Goal: Transaction & Acquisition: Purchase product/service

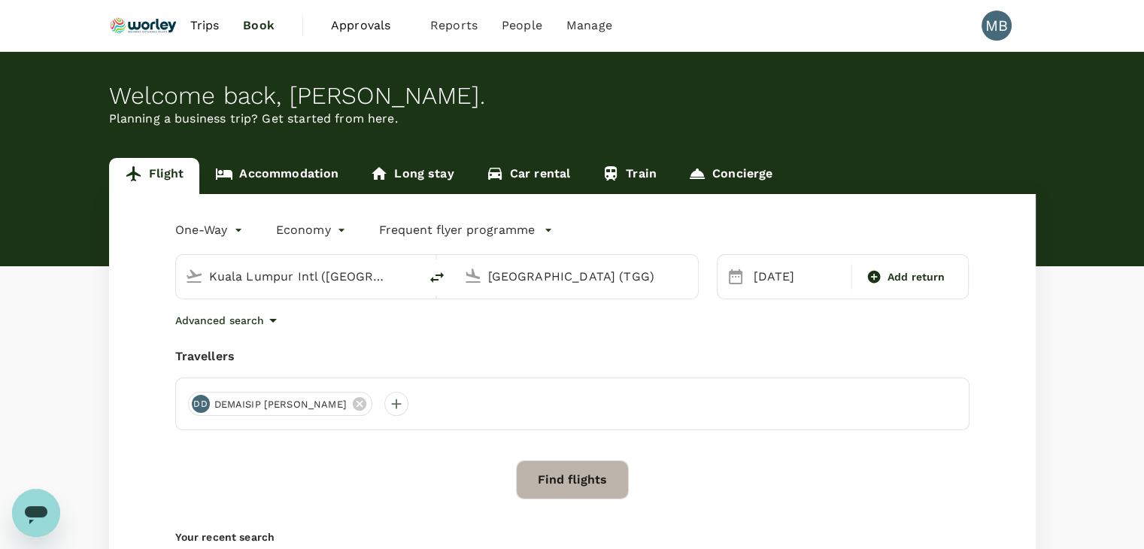
click at [600, 482] on button "Find flights" at bounding box center [572, 479] width 113 height 39
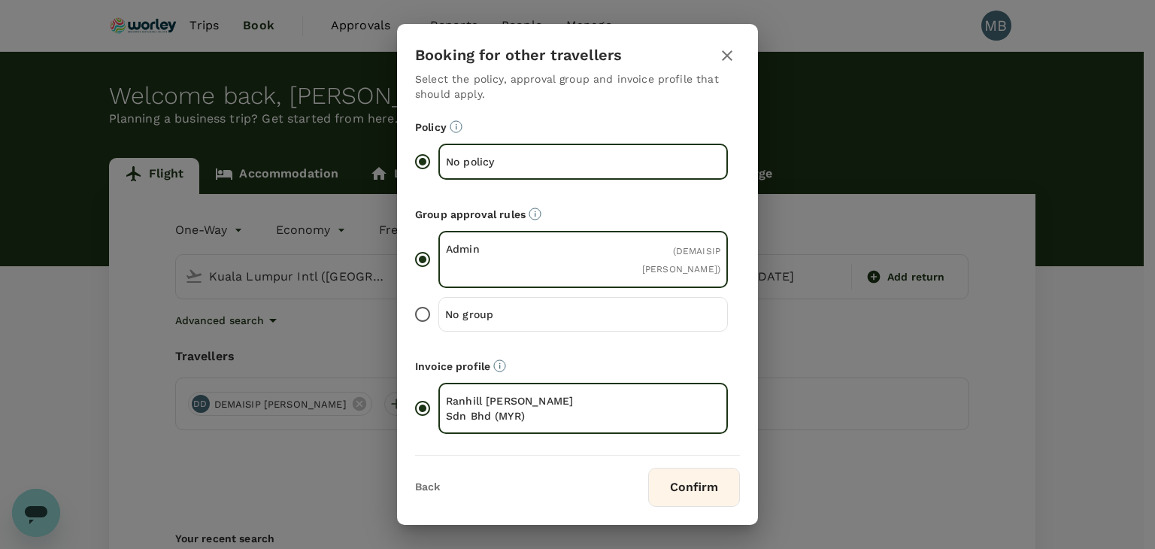
click at [665, 485] on button "Confirm" at bounding box center [694, 487] width 92 height 39
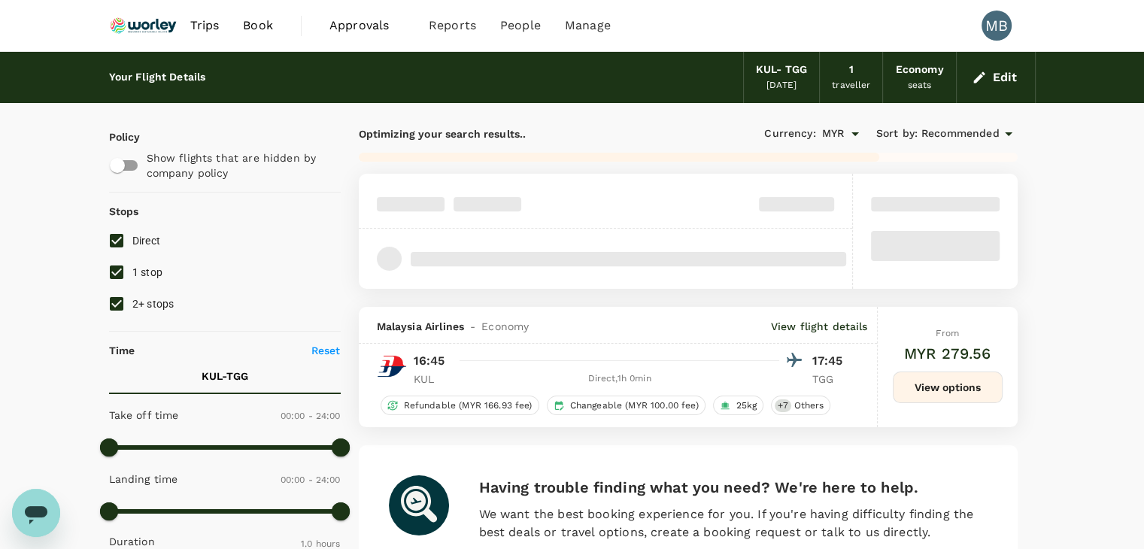
type input "MYR"
type input "1440"
click at [108, 275] on input "1 stop" at bounding box center [117, 272] width 32 height 32
checkbox input "false"
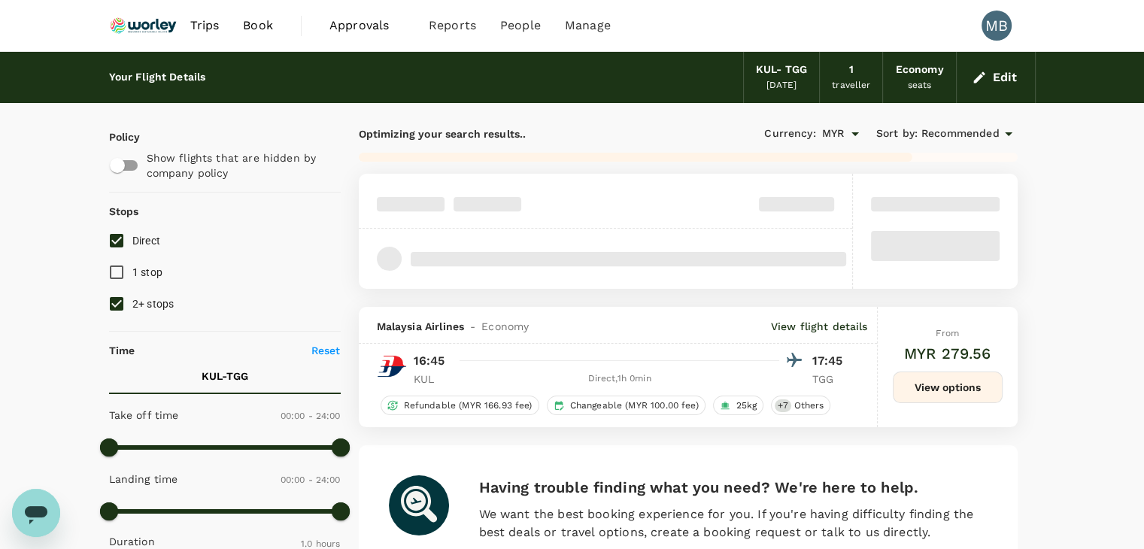
click at [108, 297] on input "2+ stops" at bounding box center [117, 304] width 32 height 32
checkbox input "false"
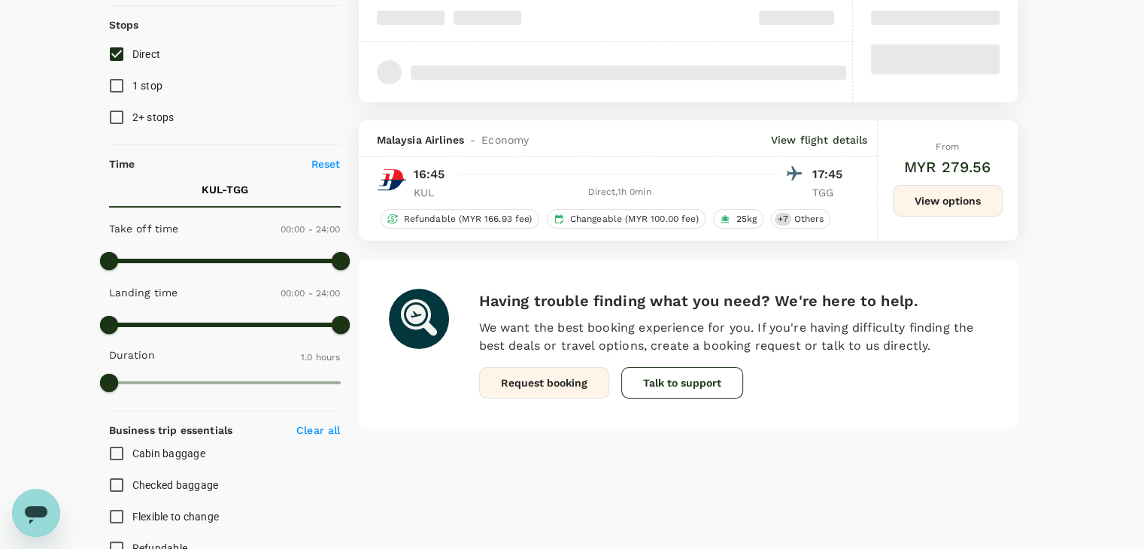
scroll to position [124, 0]
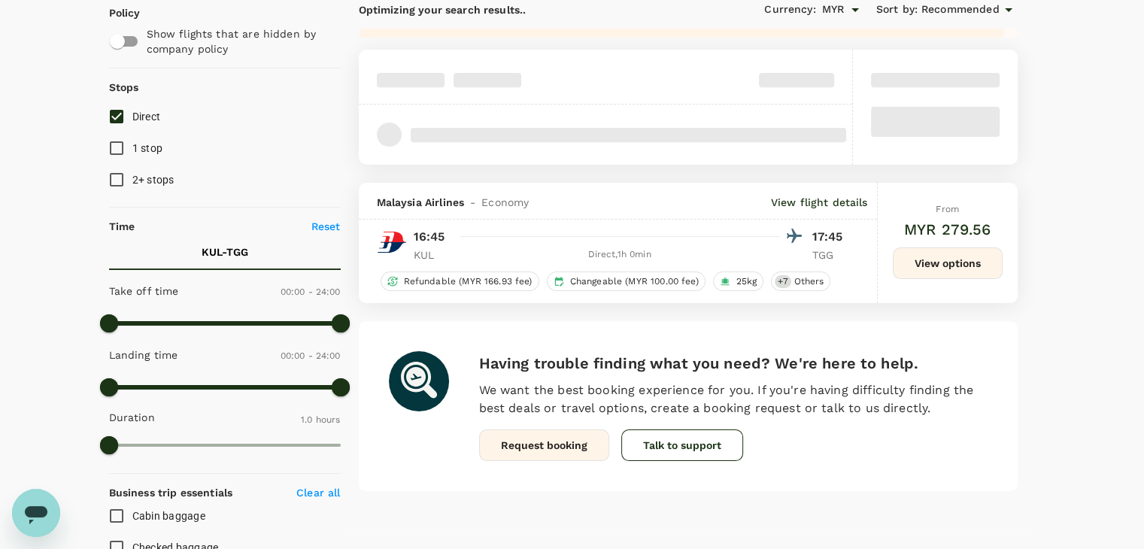
checkbox input "false"
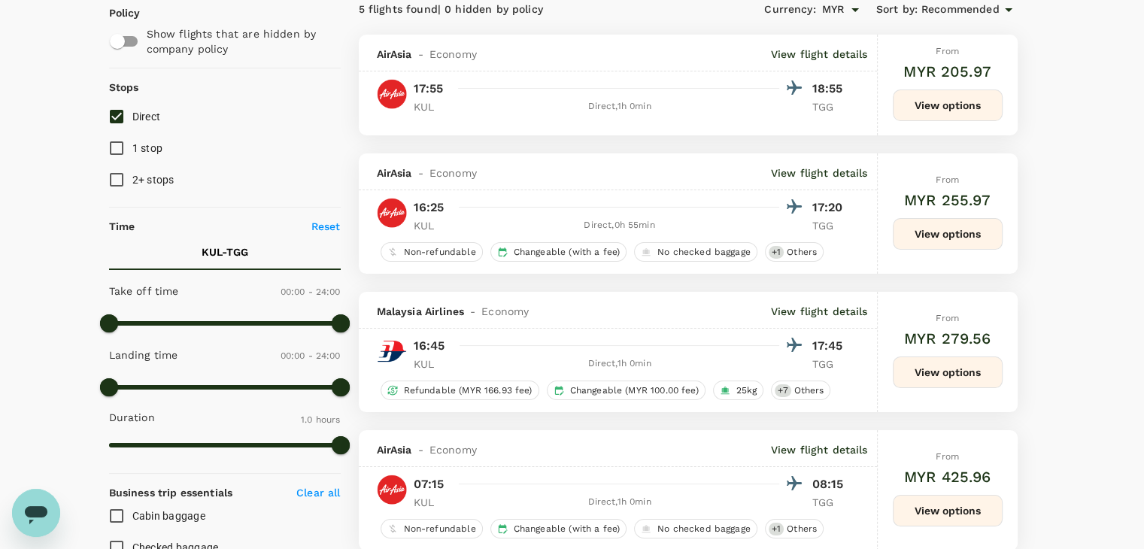
scroll to position [0, 0]
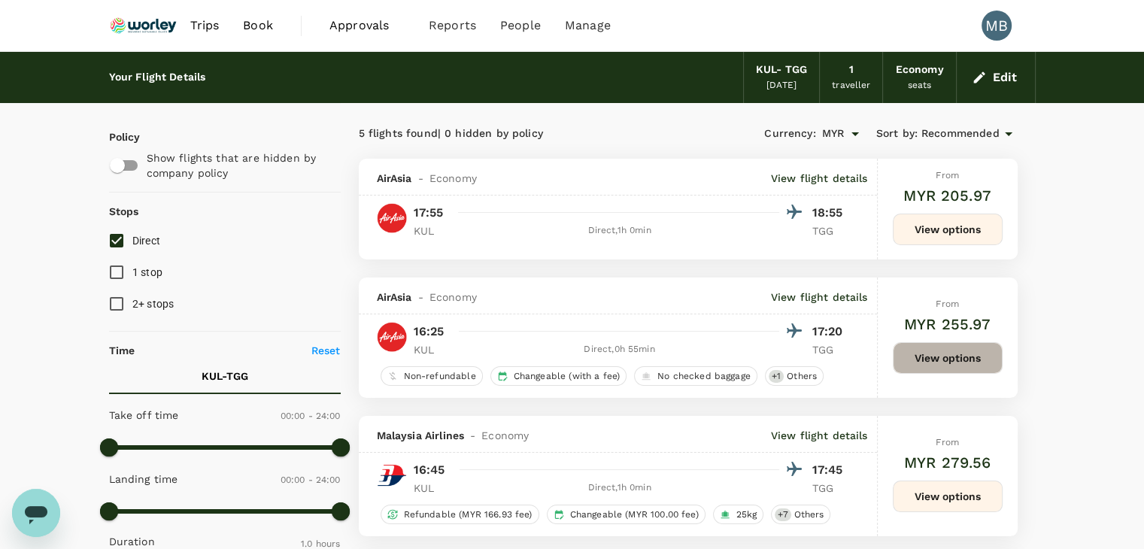
click at [929, 343] on button "View options" at bounding box center [947, 358] width 110 height 32
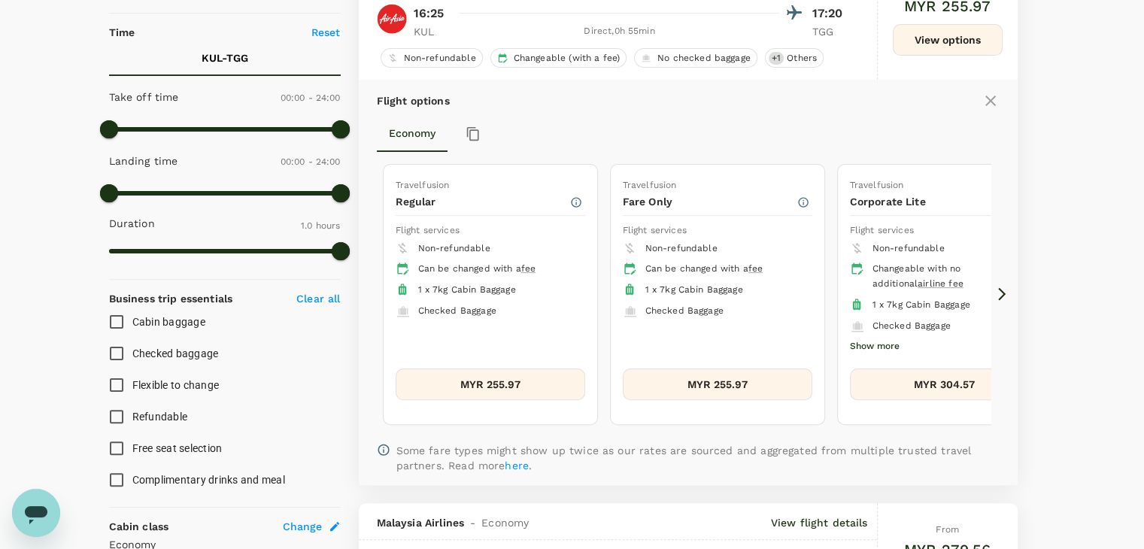
scroll to position [376, 0]
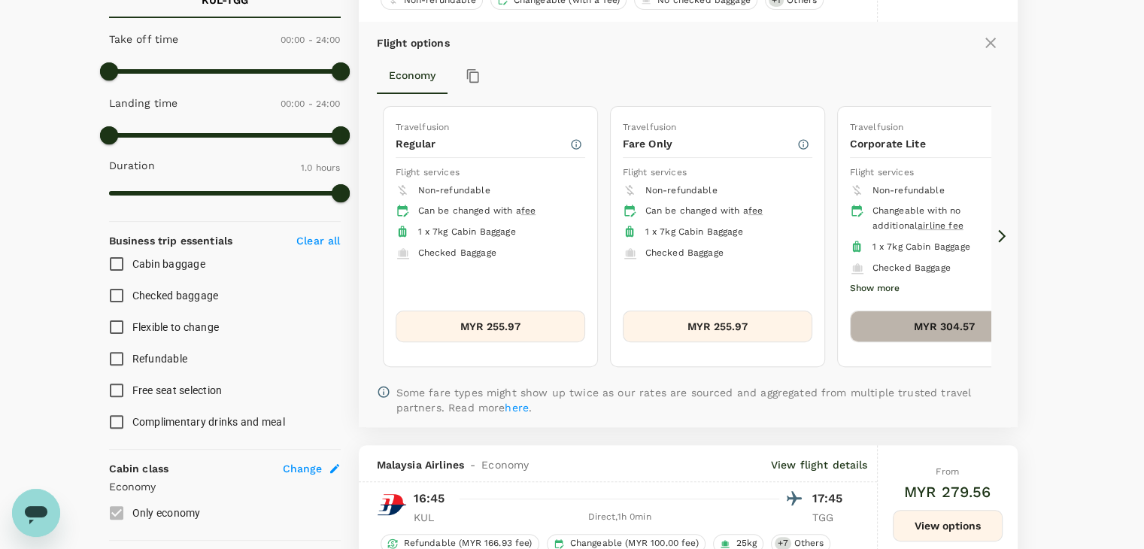
click at [908, 316] on button "MYR 304.57" at bounding box center [944, 327] width 189 height 32
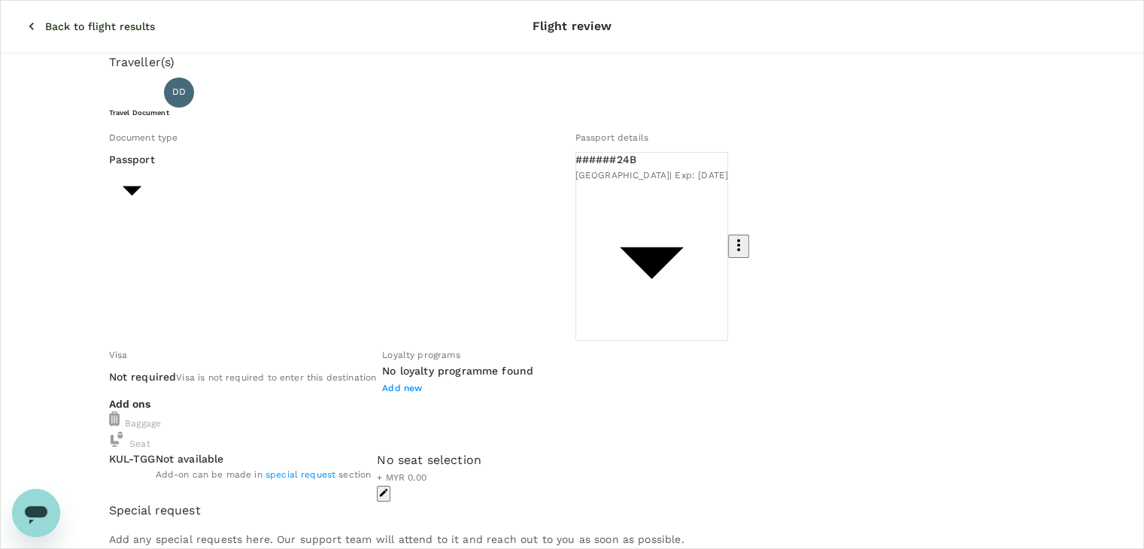
click at [29, 23] on icon "button" at bounding box center [31, 27] width 5 height 8
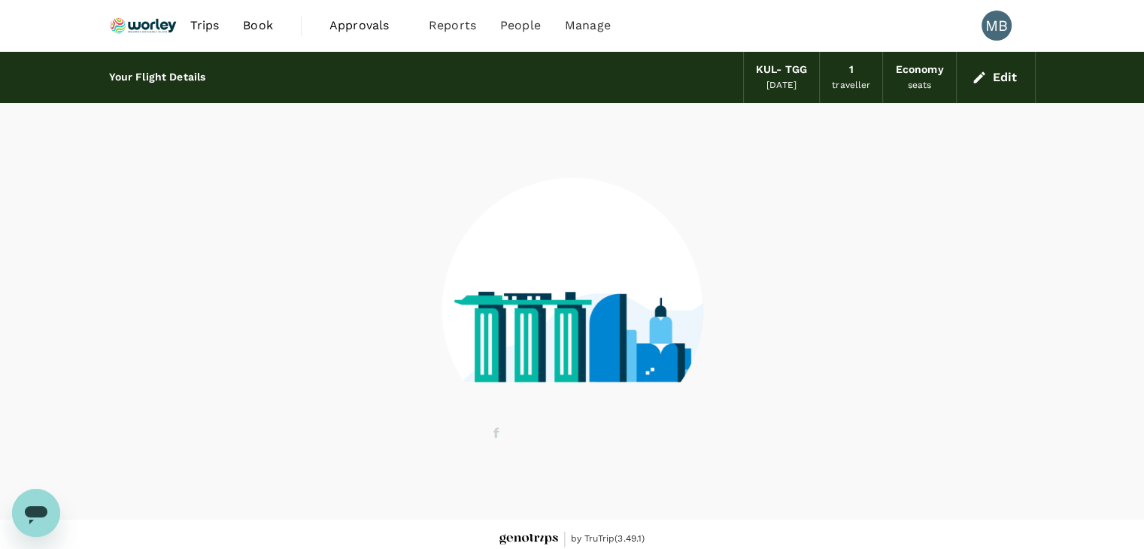
scroll to position [10, 0]
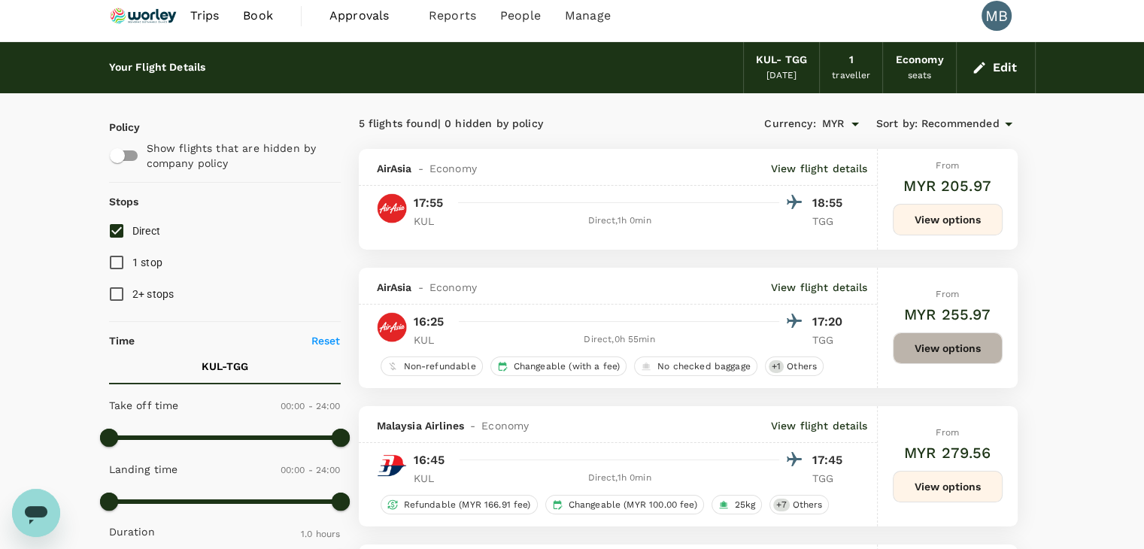
click at [929, 353] on button "View options" at bounding box center [947, 348] width 110 height 32
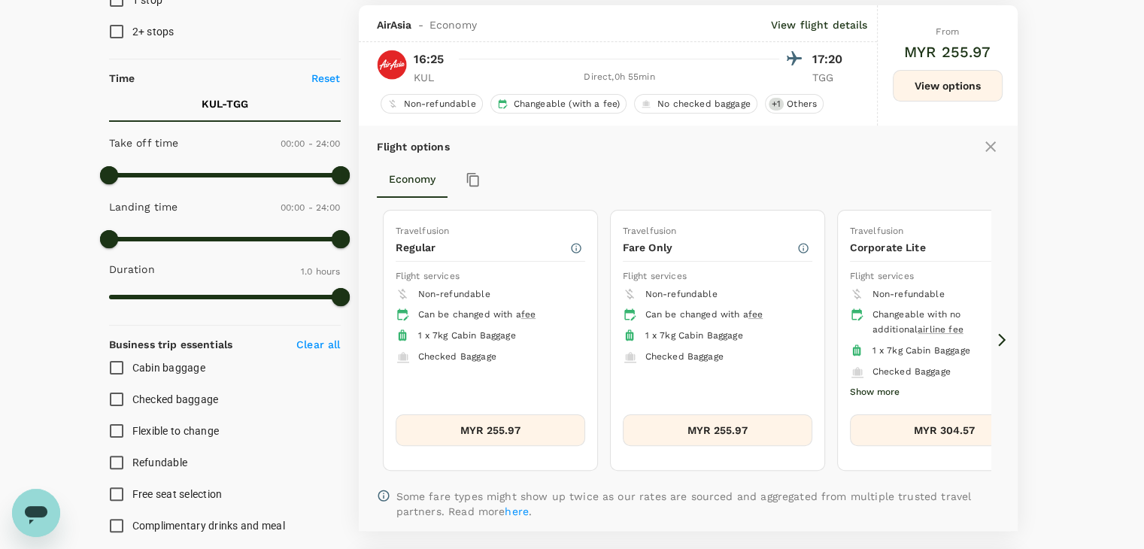
scroll to position [277, 0]
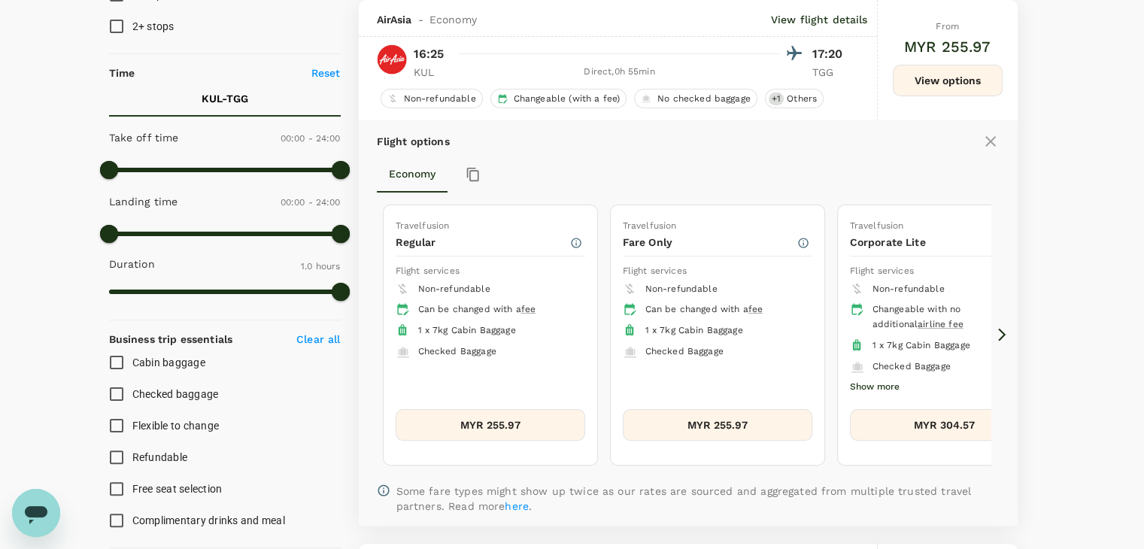
click at [908, 411] on button "MYR 304.57" at bounding box center [944, 425] width 189 height 32
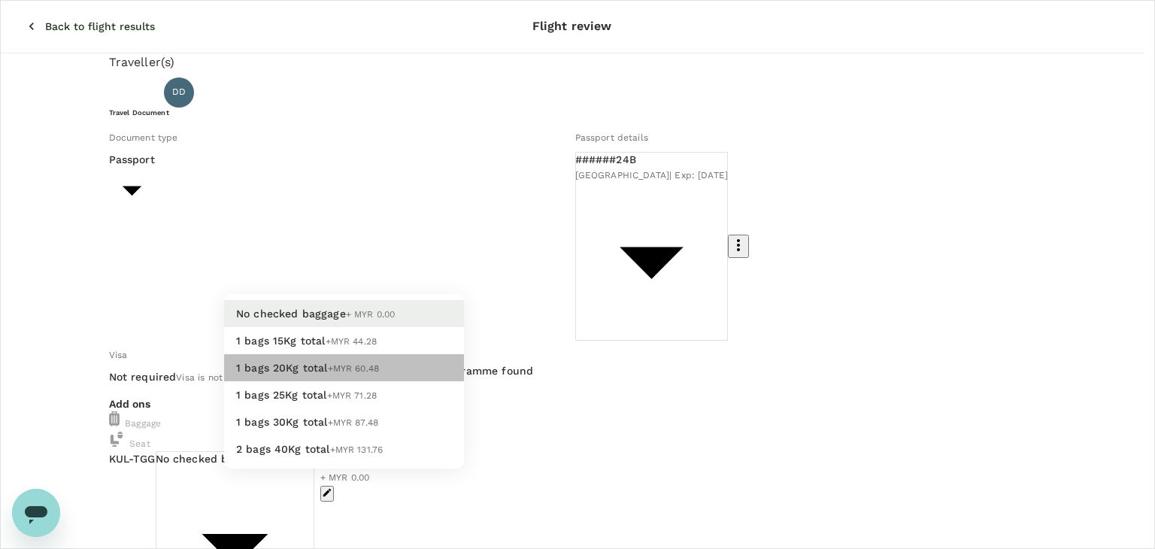
click at [388, 381] on li "1 bags 20Kg total +MYR 60.48" at bounding box center [344, 367] width 240 height 27
type input "2 - 60.48"
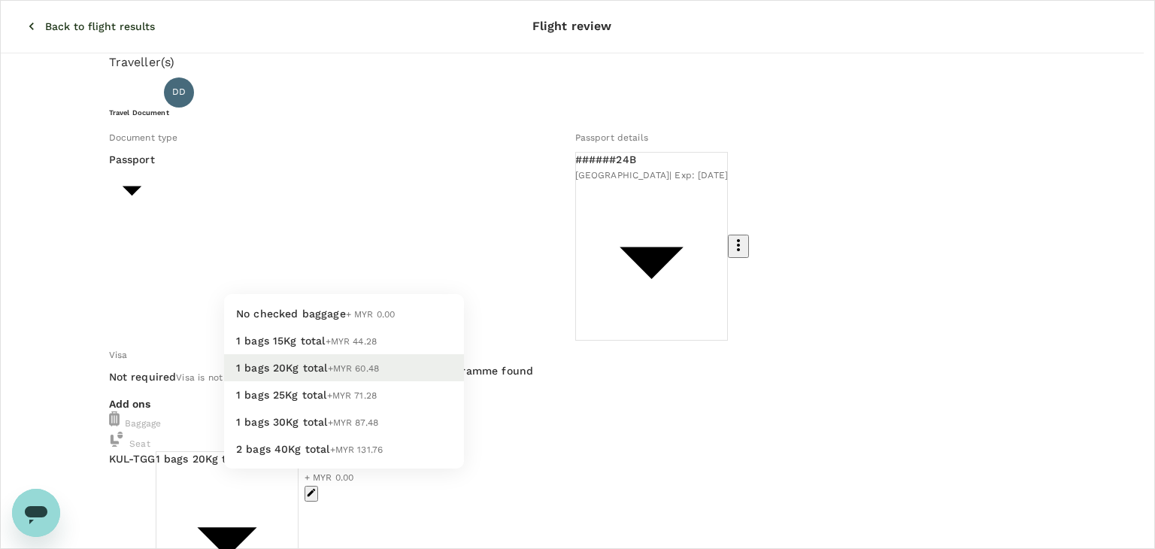
click at [376, 311] on li "No checked baggage + MYR 0.00" at bounding box center [344, 313] width 240 height 27
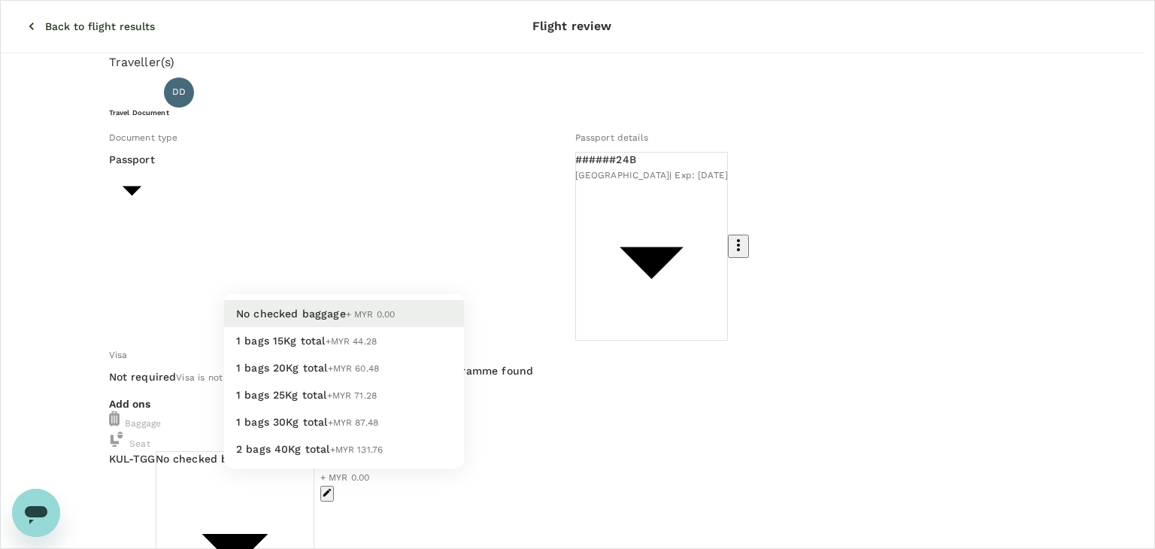
click at [353, 381] on li "1 bags 20Kg total +MYR 60.48" at bounding box center [344, 367] width 240 height 27
type input "2 - 60.48"
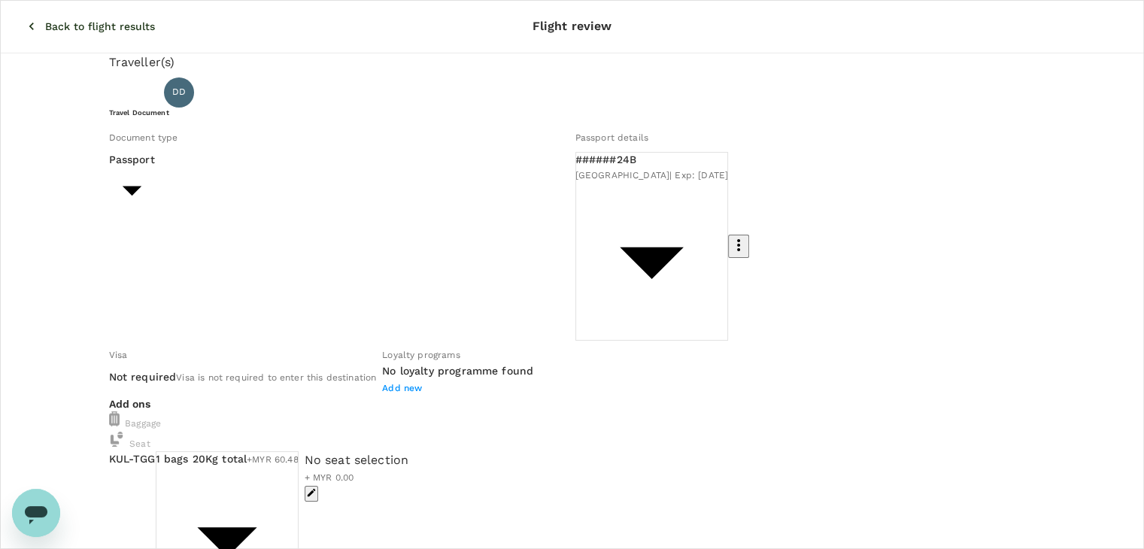
click at [24, 19] on icon "button" at bounding box center [31, 26] width 15 height 15
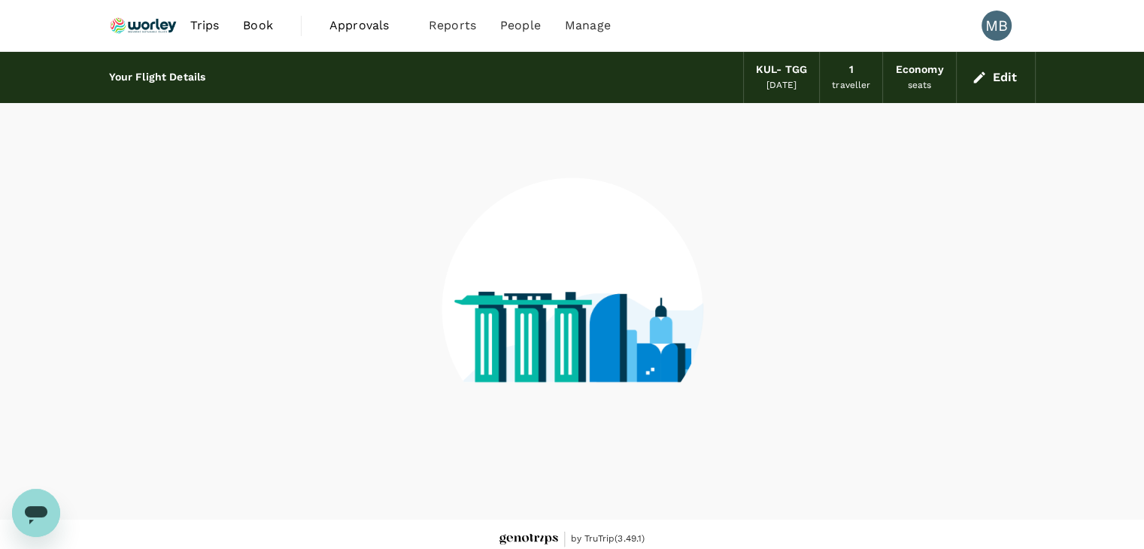
scroll to position [10, 0]
